Goal: Task Accomplishment & Management: Manage account settings

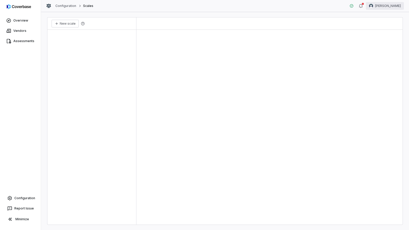
click at [399, 8] on html "Overview Vendors Assessments Configuration Report Issue Minimize Configuration …" at bounding box center [204, 115] width 409 height 230
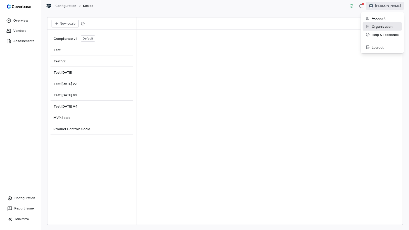
click at [386, 26] on div "Organization" at bounding box center [381, 26] width 39 height 8
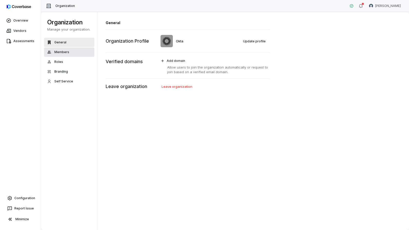
click at [72, 51] on button "Members" at bounding box center [69, 51] width 50 height 9
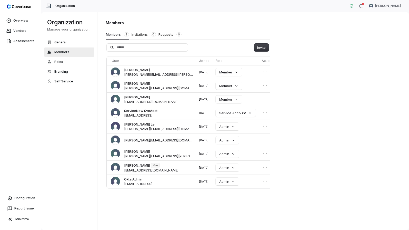
click at [343, 120] on div "Members Members 9 Invitations 0 Requests 0 Invite User Joined Role Actions [PER…" at bounding box center [253, 121] width 312 height 218
click at [216, 73] on button "Member" at bounding box center [229, 72] width 26 height 8
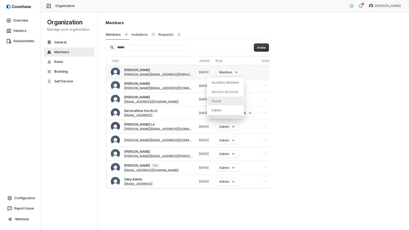
click at [224, 101] on div "Guest" at bounding box center [225, 100] width 36 height 9
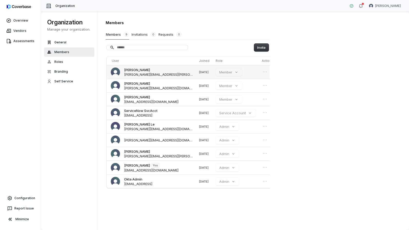
click at [336, 74] on div "Members Members 9 Invitations 0 Requests 0 Invite User Joined Role Actions [PER…" at bounding box center [253, 121] width 312 height 218
